Goal: Transaction & Acquisition: Download file/media

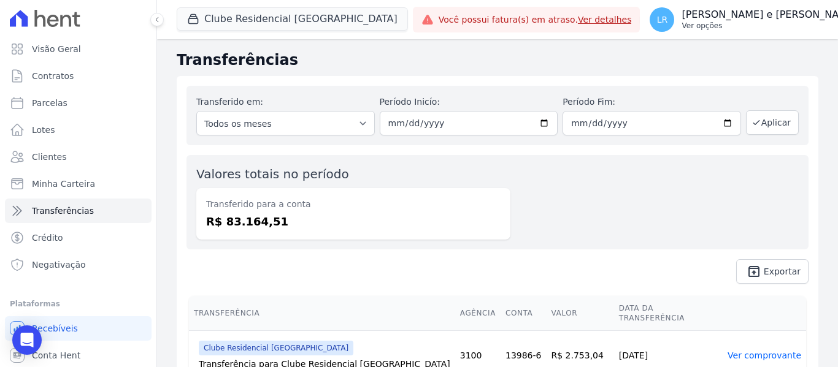
click at [681, 25] on p "Ver opções" at bounding box center [768, 26] width 175 height 10
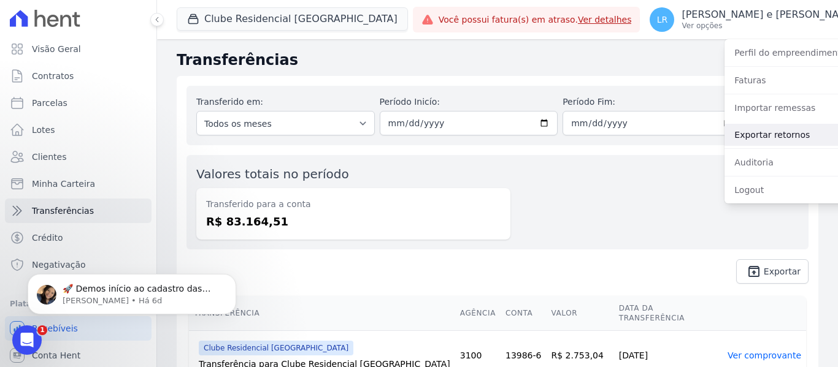
click at [731, 134] on link "Exportar retornos" at bounding box center [802, 135] width 157 height 22
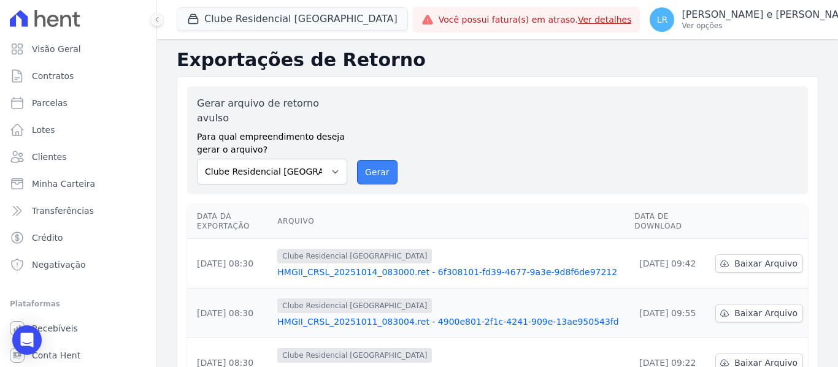
click at [374, 160] on button "Gerar" at bounding box center [377, 172] width 40 height 25
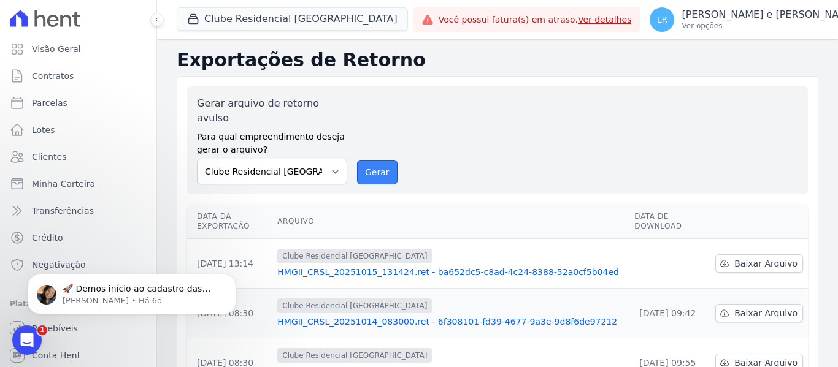
click at [388, 162] on button "Gerar" at bounding box center [377, 172] width 40 height 25
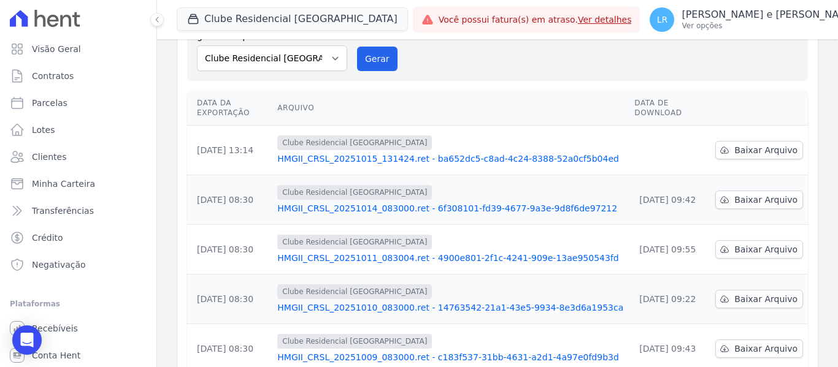
scroll to position [123, 0]
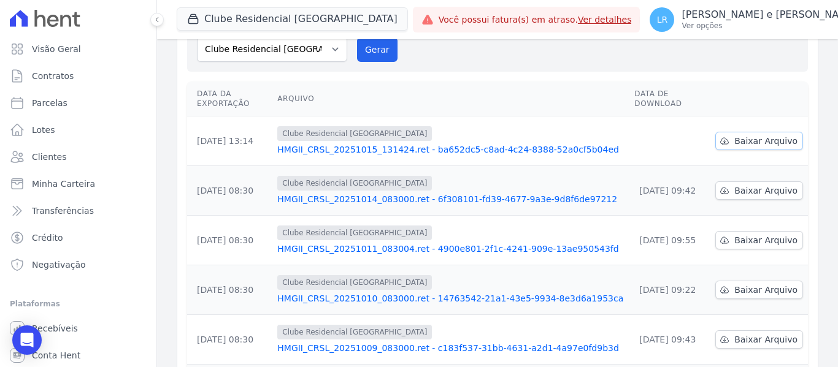
click at [754, 135] on span "Baixar Arquivo" at bounding box center [765, 141] width 63 height 12
